Goal: Task Accomplishment & Management: Check status

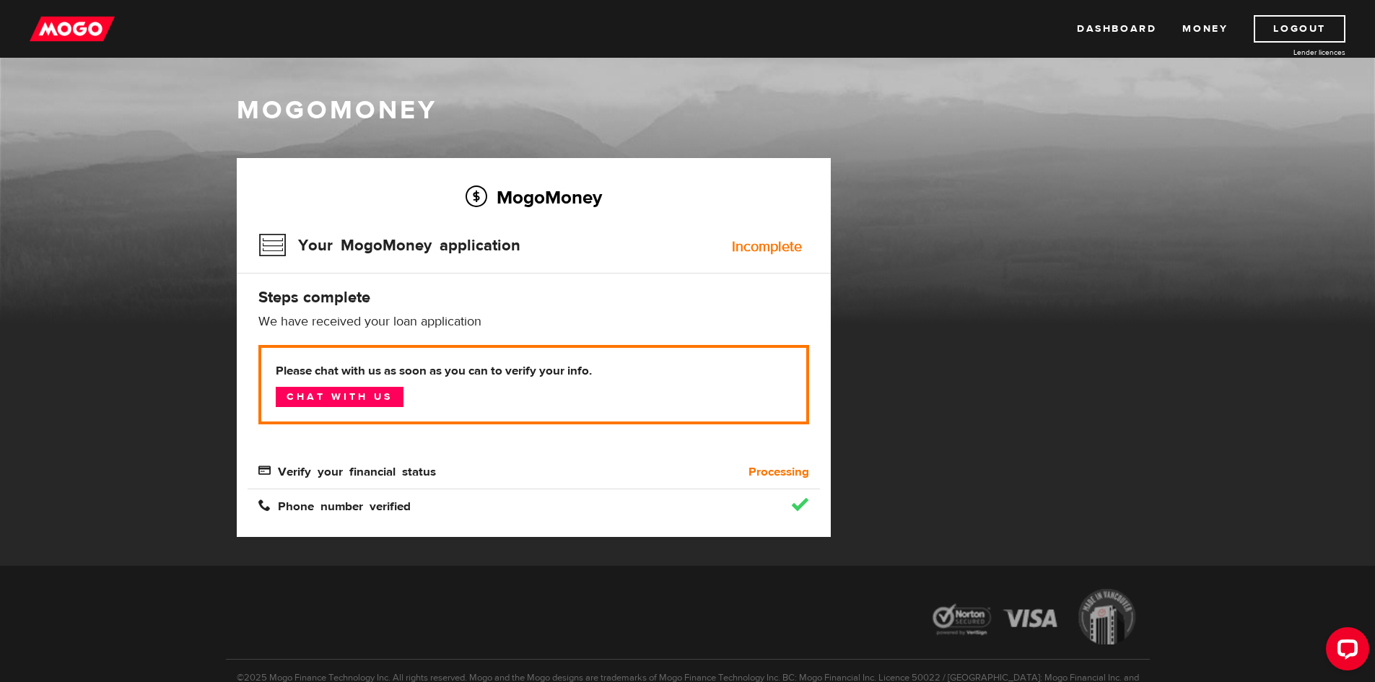
click at [367, 470] on span "Verify your financial status" at bounding box center [347, 470] width 178 height 12
click at [785, 473] on b "Processing" at bounding box center [778, 471] width 61 height 17
click at [784, 472] on b "Processing" at bounding box center [778, 471] width 61 height 17
click at [375, 472] on span "Verify your financial status" at bounding box center [347, 470] width 178 height 12
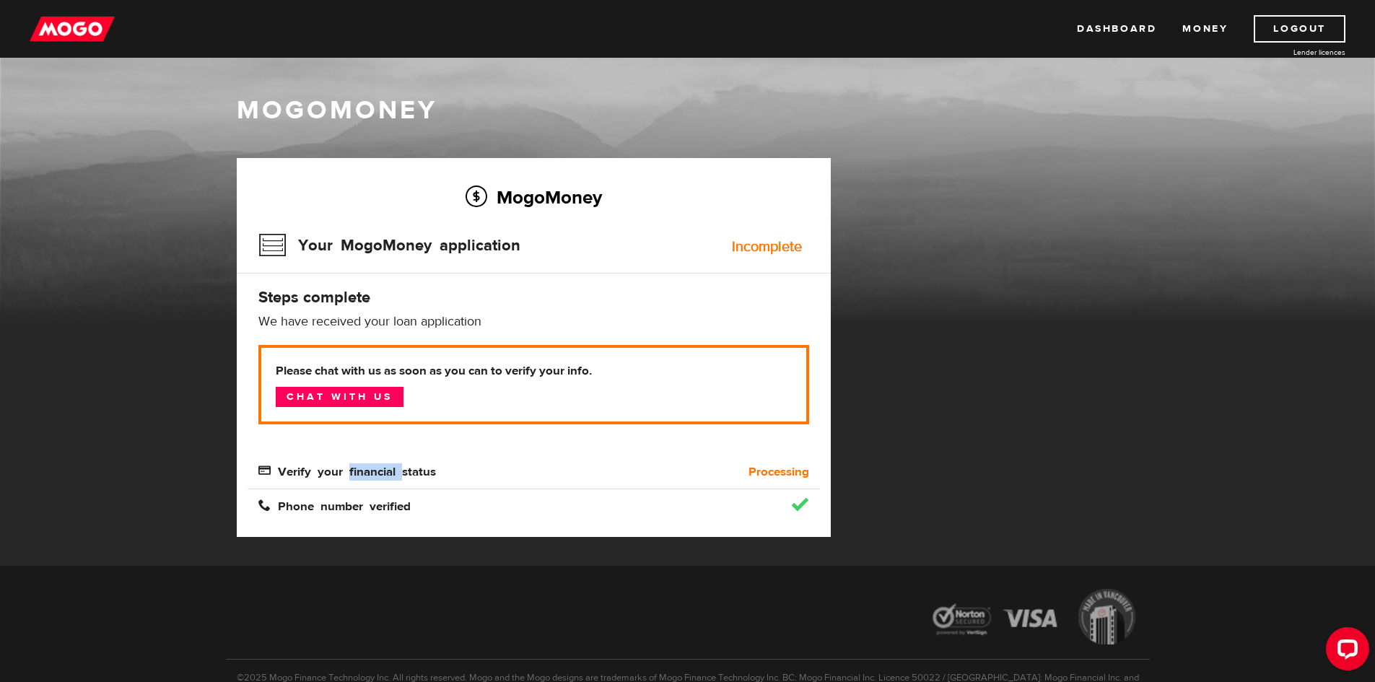
click at [374, 472] on span "Verify your financial status" at bounding box center [347, 470] width 178 height 12
click at [265, 469] on span "Verify your financial status" at bounding box center [347, 470] width 178 height 12
